Goal: Find specific page/section: Find specific page/section

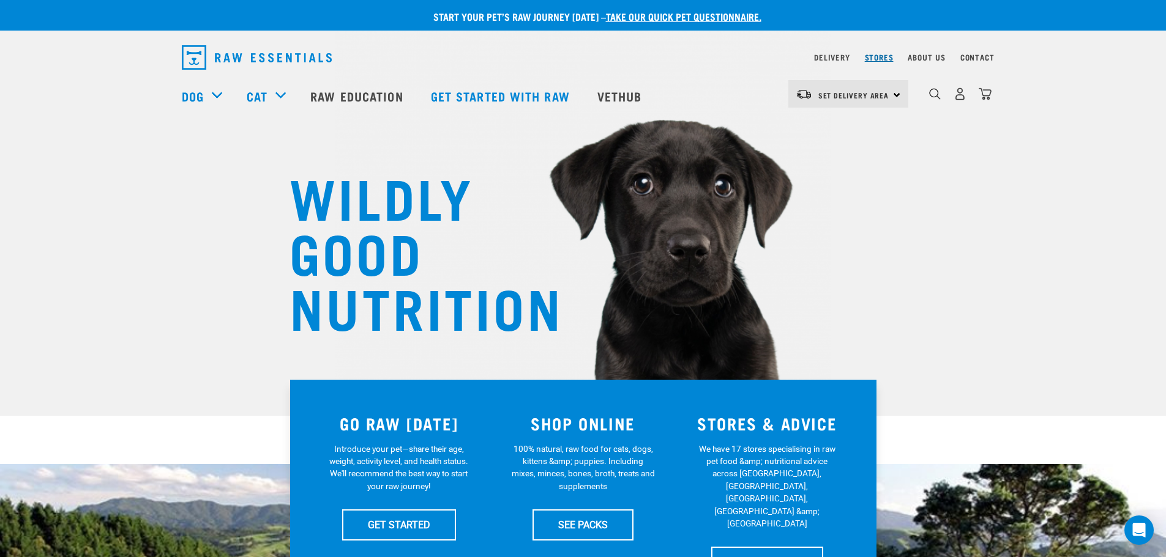
click at [876, 58] on link "Stores" at bounding box center [879, 57] width 29 height 4
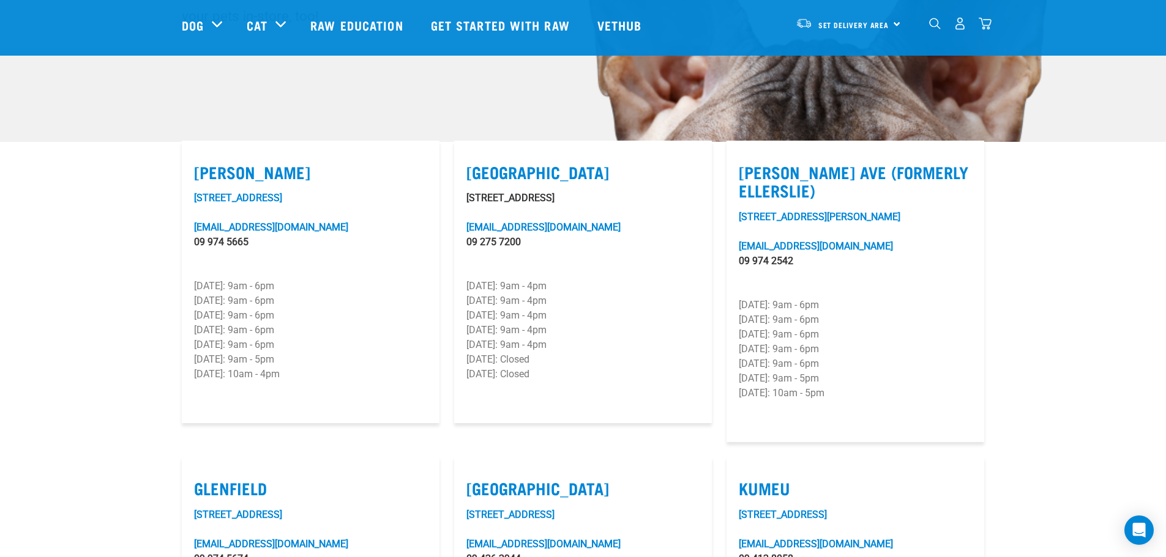
scroll to position [367, 0]
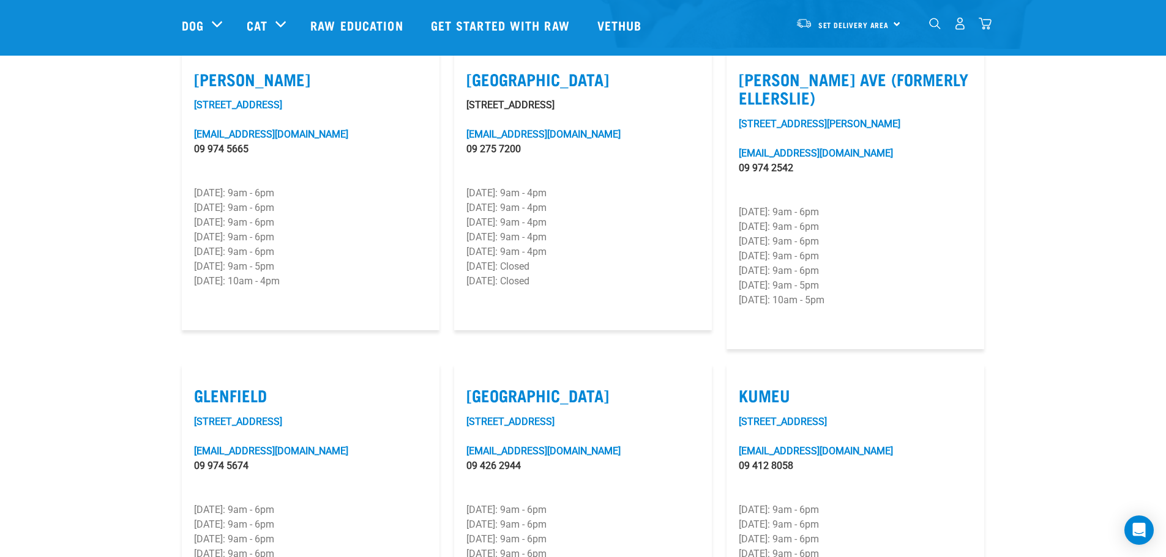
click at [762, 386] on label "Kumeu" at bounding box center [854, 395] width 233 height 19
click at [746, 376] on input "Kumeu" at bounding box center [742, 380] width 8 height 8
checkbox input "true"
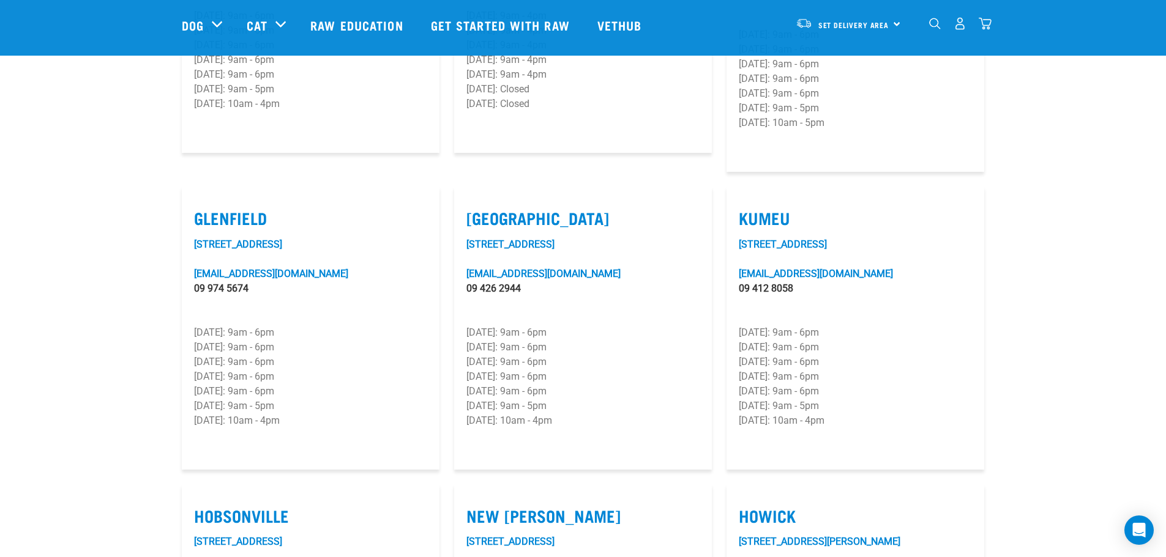
scroll to position [551, 0]
